Goal: Download file/media

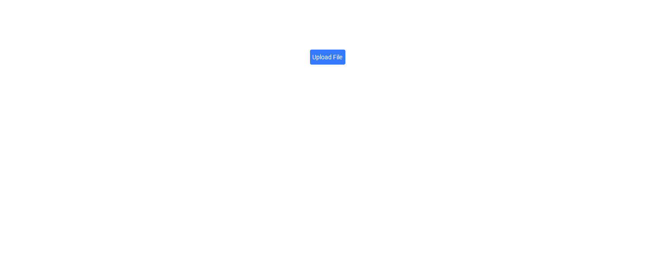
click at [330, 57] on label "Upload File" at bounding box center [327, 57] width 35 height 15
click at [343, 52] on input "Upload File" at bounding box center [343, 52] width 0 height 0
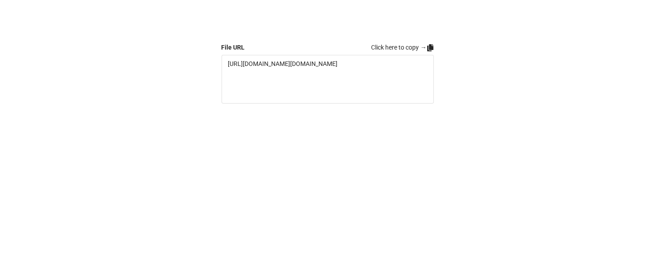
click at [405, 49] on link "Click here to copy →" at bounding box center [402, 47] width 62 height 10
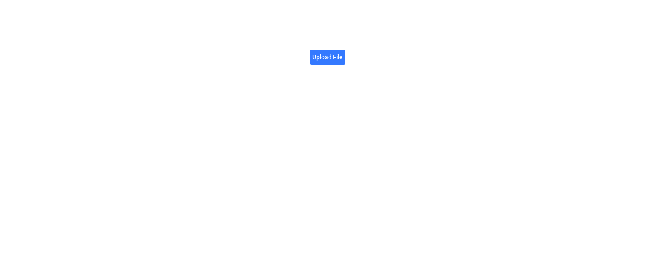
click at [322, 50] on label "Upload File" at bounding box center [327, 57] width 35 height 15
click at [343, 52] on input "Upload File" at bounding box center [343, 52] width 0 height 0
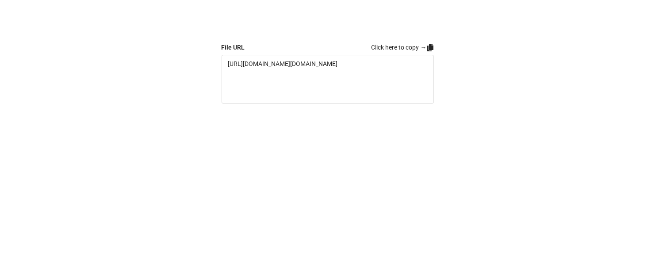
click at [410, 46] on link "Click here to copy →" at bounding box center [402, 47] width 62 height 10
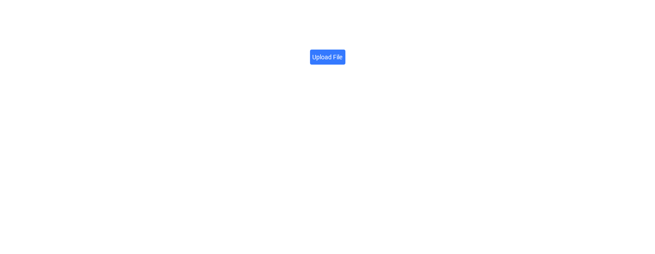
click at [326, 58] on label "Upload File" at bounding box center [327, 57] width 35 height 15
click at [343, 52] on input "Upload File" at bounding box center [343, 52] width 0 height 0
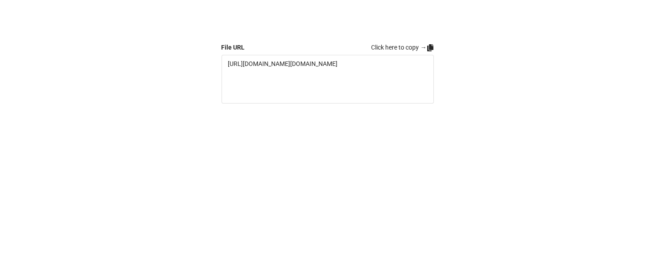
click at [399, 47] on link "Click here to copy →" at bounding box center [402, 47] width 62 height 10
